Goal: Navigation & Orientation: Go to known website

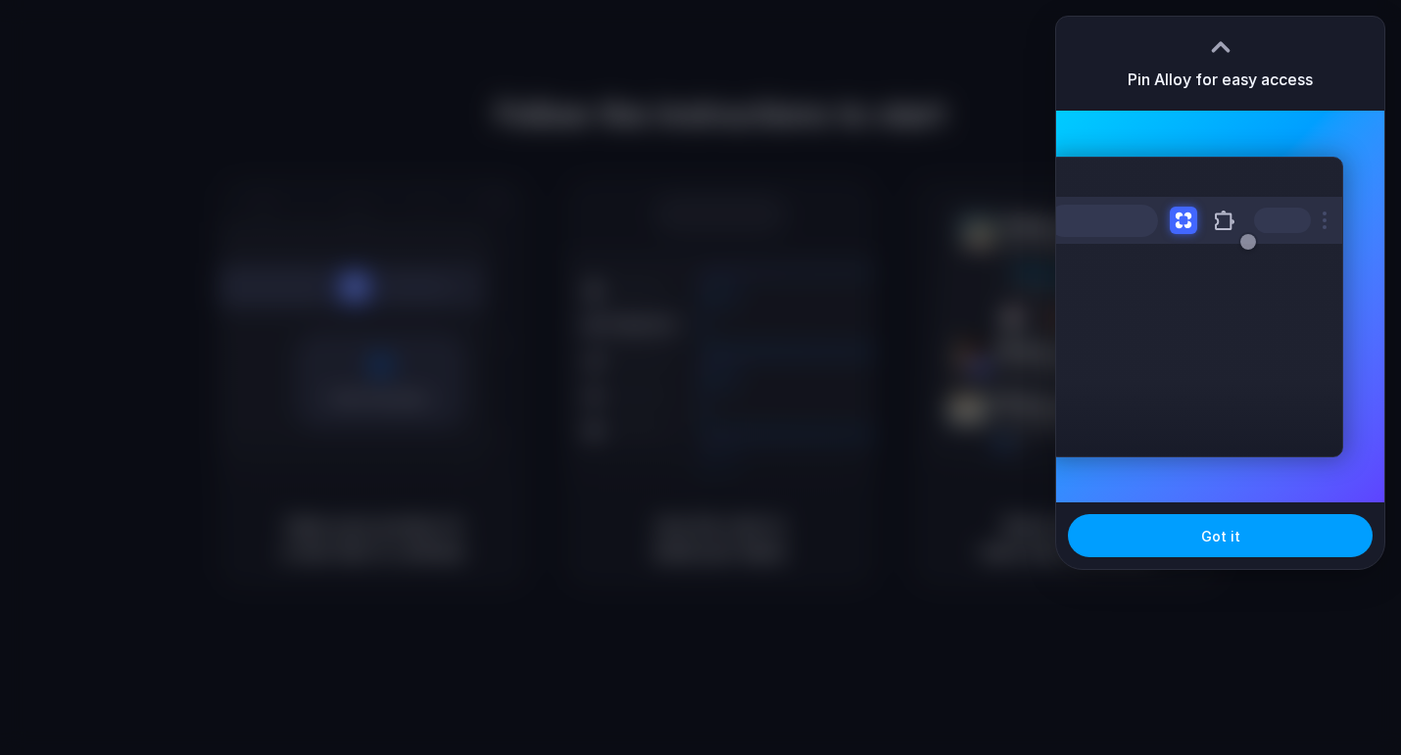
click at [1177, 548] on button "Got it" at bounding box center [1220, 535] width 305 height 43
